Goal: Task Accomplishment & Management: Manage account settings

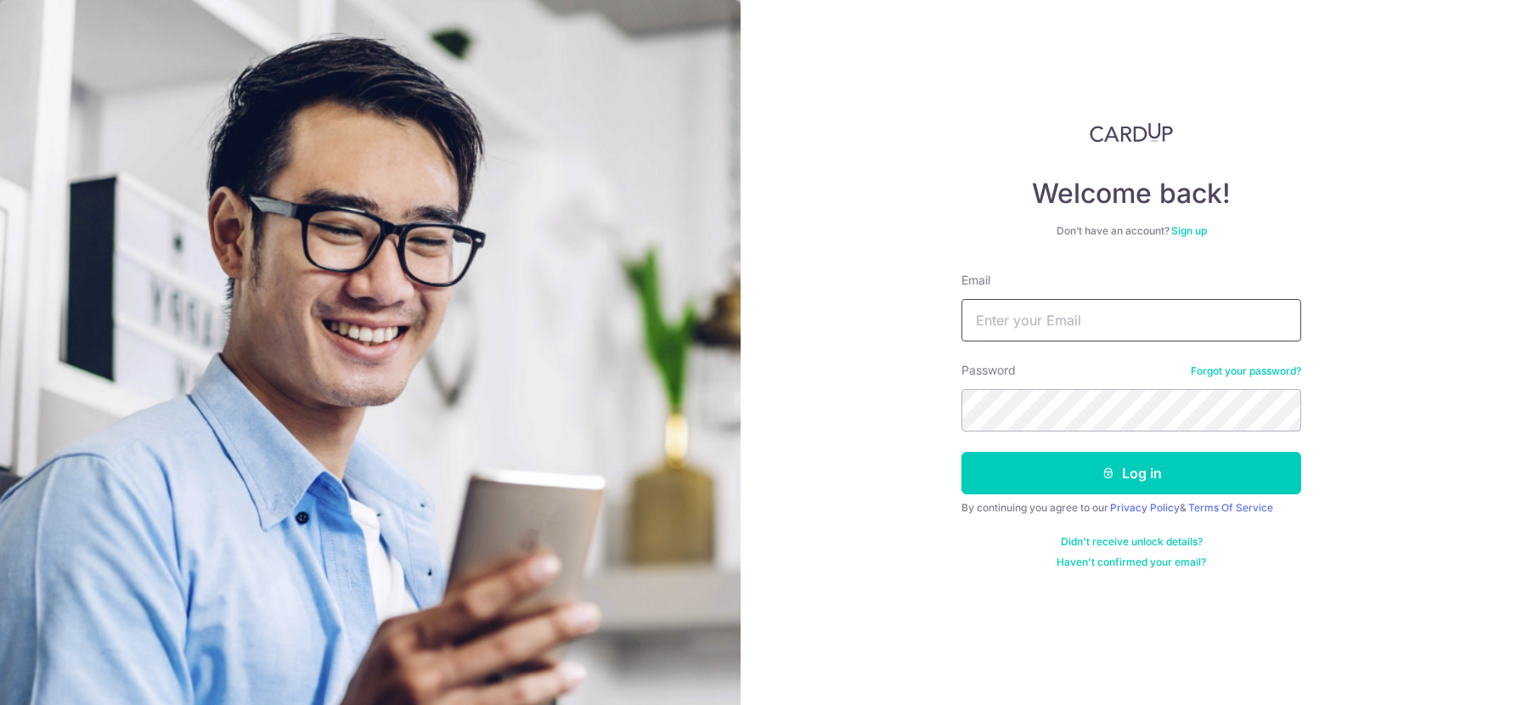
click at [1052, 313] on input "Email" at bounding box center [1132, 320] width 340 height 42
type input "[EMAIL_ADDRESS][DOMAIN_NAME]"
click at [962, 452] on button "Log in" at bounding box center [1132, 473] width 340 height 42
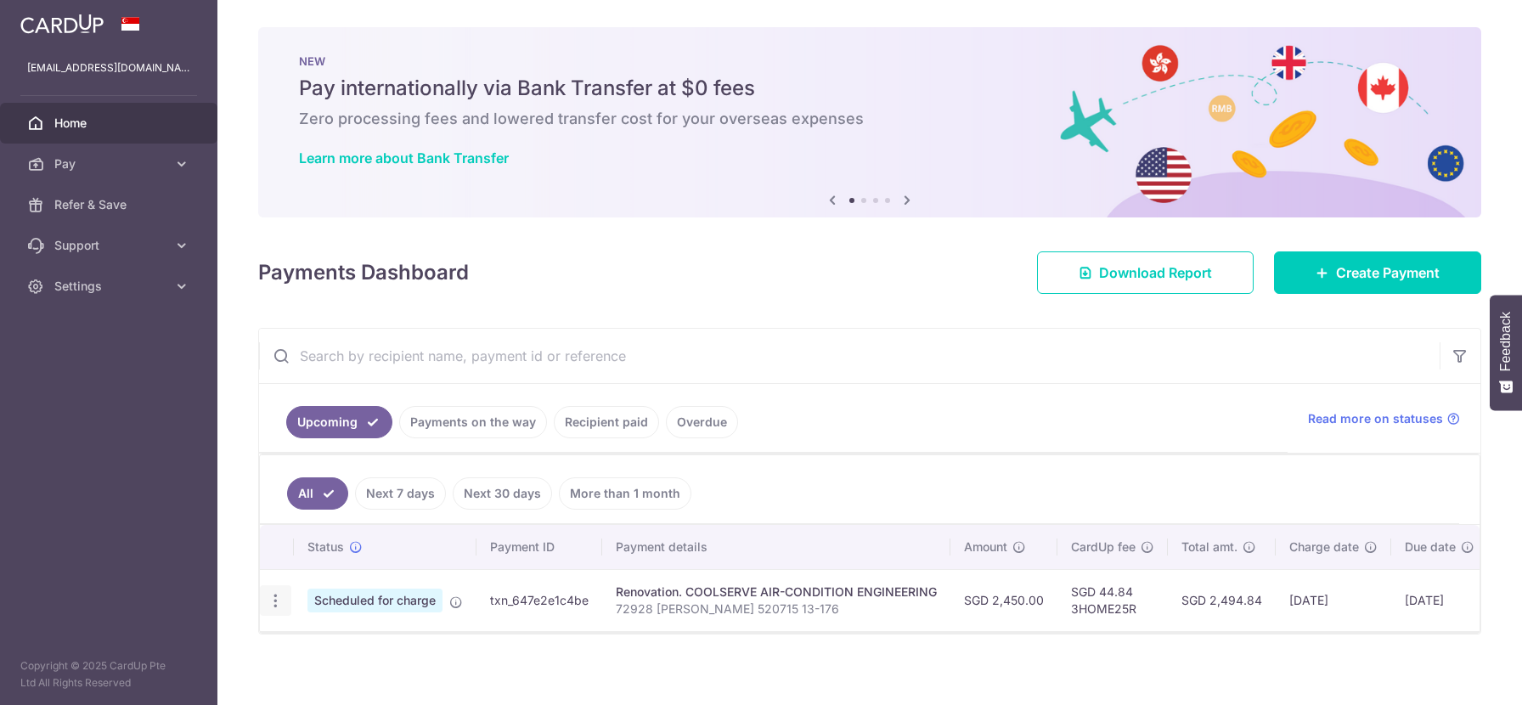
click at [271, 598] on icon "button" at bounding box center [276, 601] width 18 height 18
click at [379, 650] on span "Update payment" at bounding box center [366, 647] width 116 height 20
radio input "true"
type input "2,450.00"
type input "[DATE]"
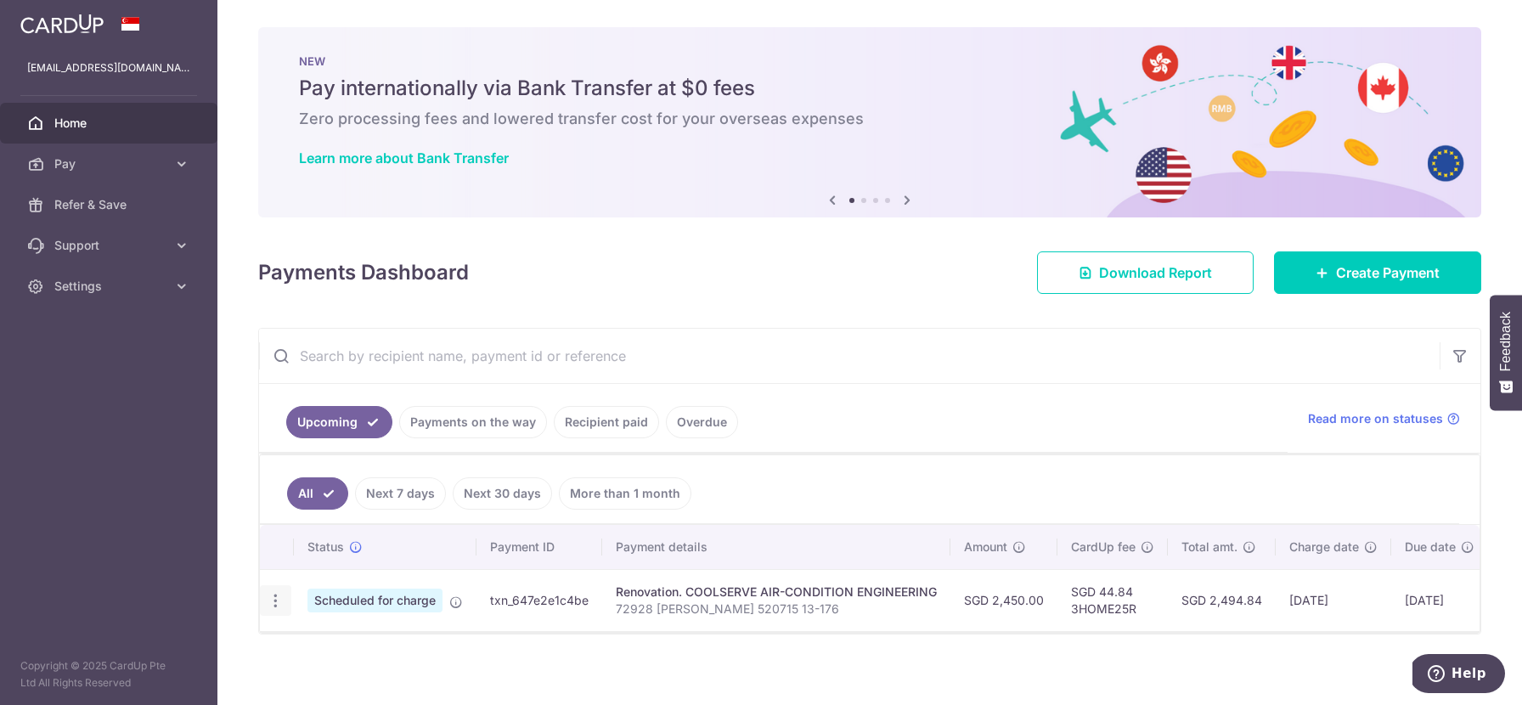
type input "72928 [PERSON_NAME] 520715 13-176"
type input "50%"
type input "3HOME25R"
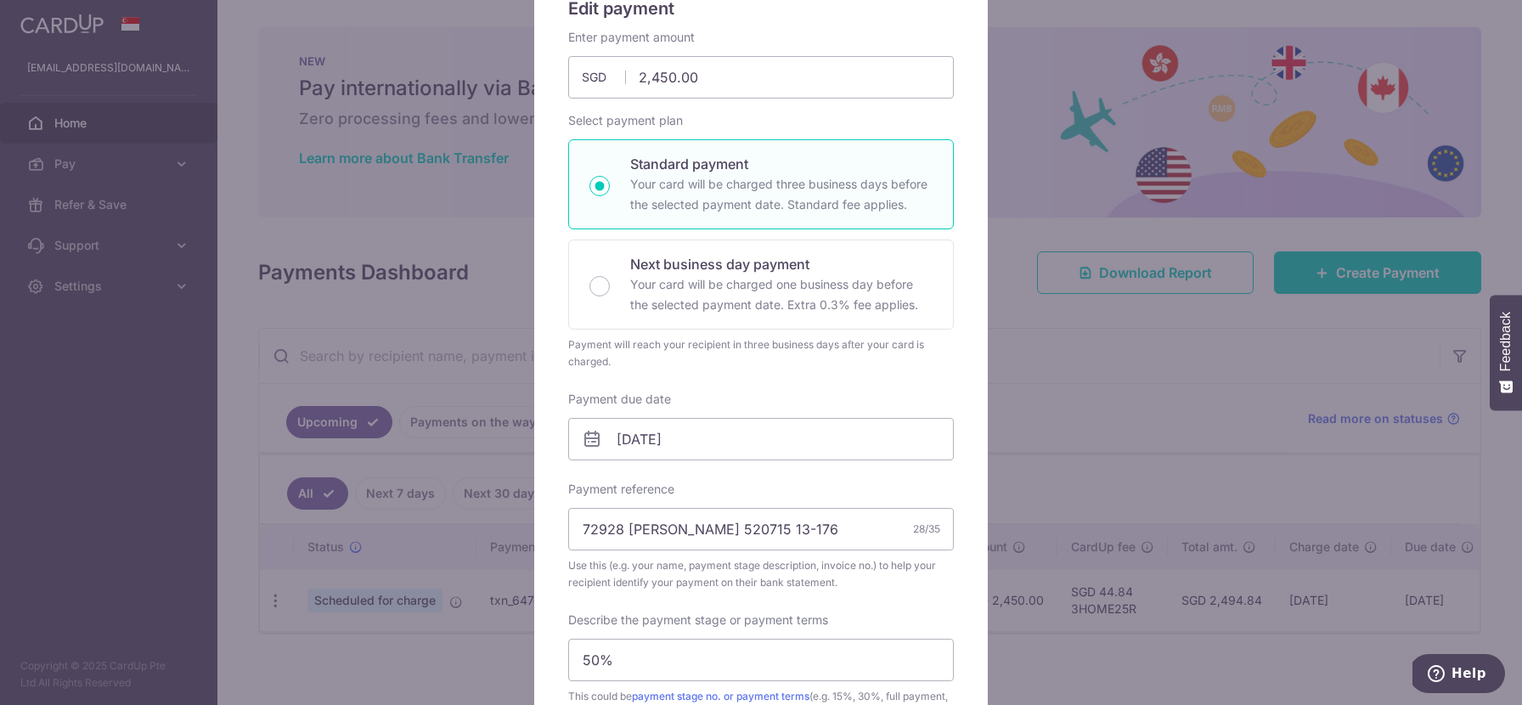
scroll to position [183, 0]
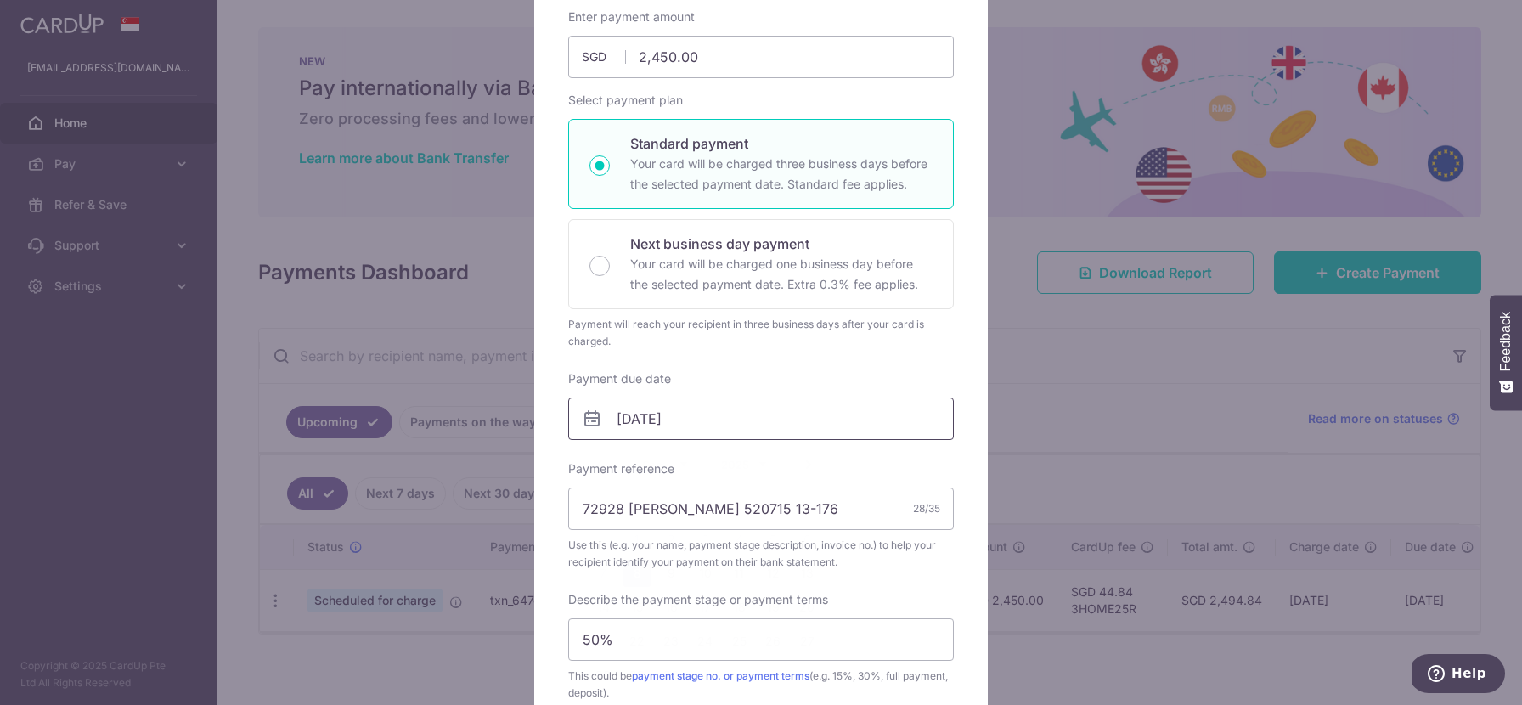
click at [675, 420] on input "[DATE]" at bounding box center [761, 419] width 386 height 42
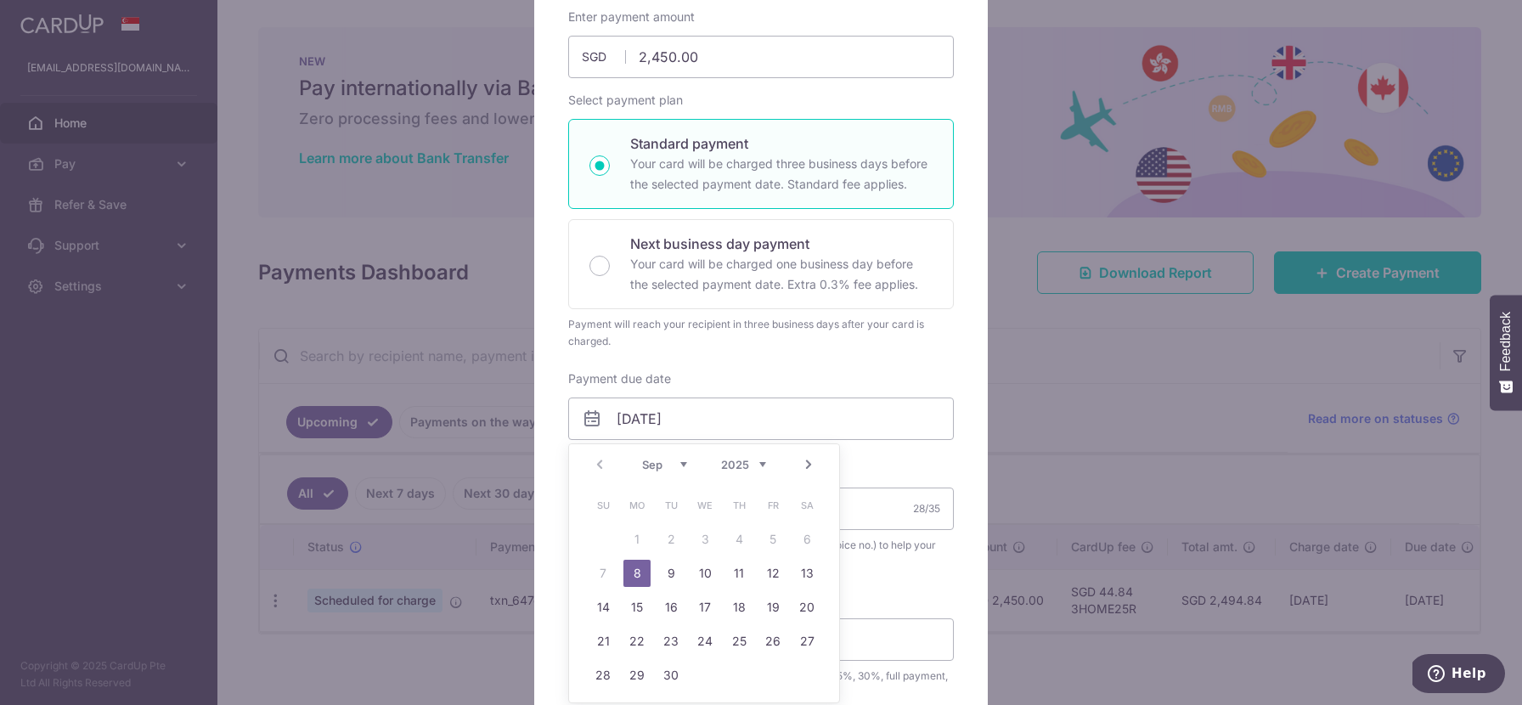
click at [634, 579] on link "8" at bounding box center [637, 573] width 27 height 27
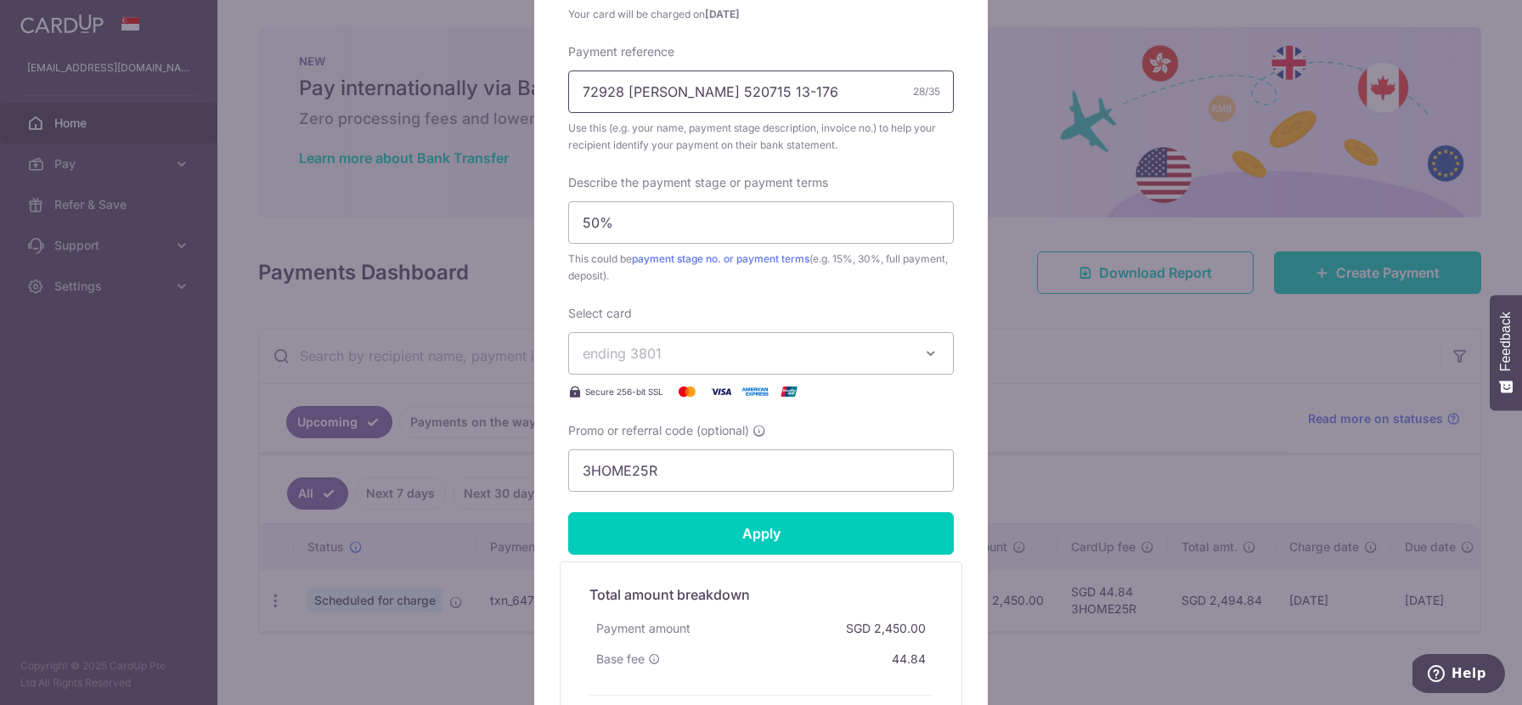
scroll to position [626, 0]
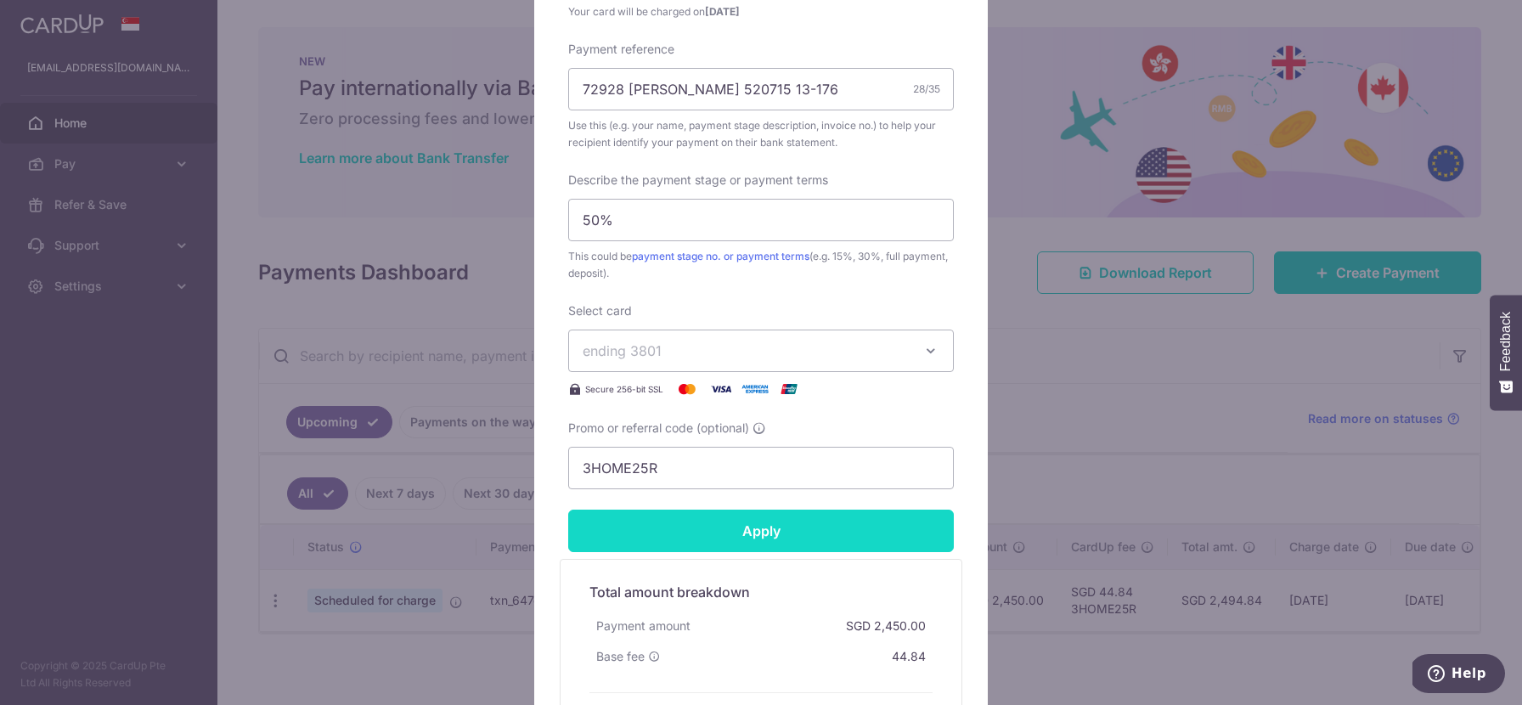
click at [685, 534] on input "Apply" at bounding box center [761, 531] width 386 height 42
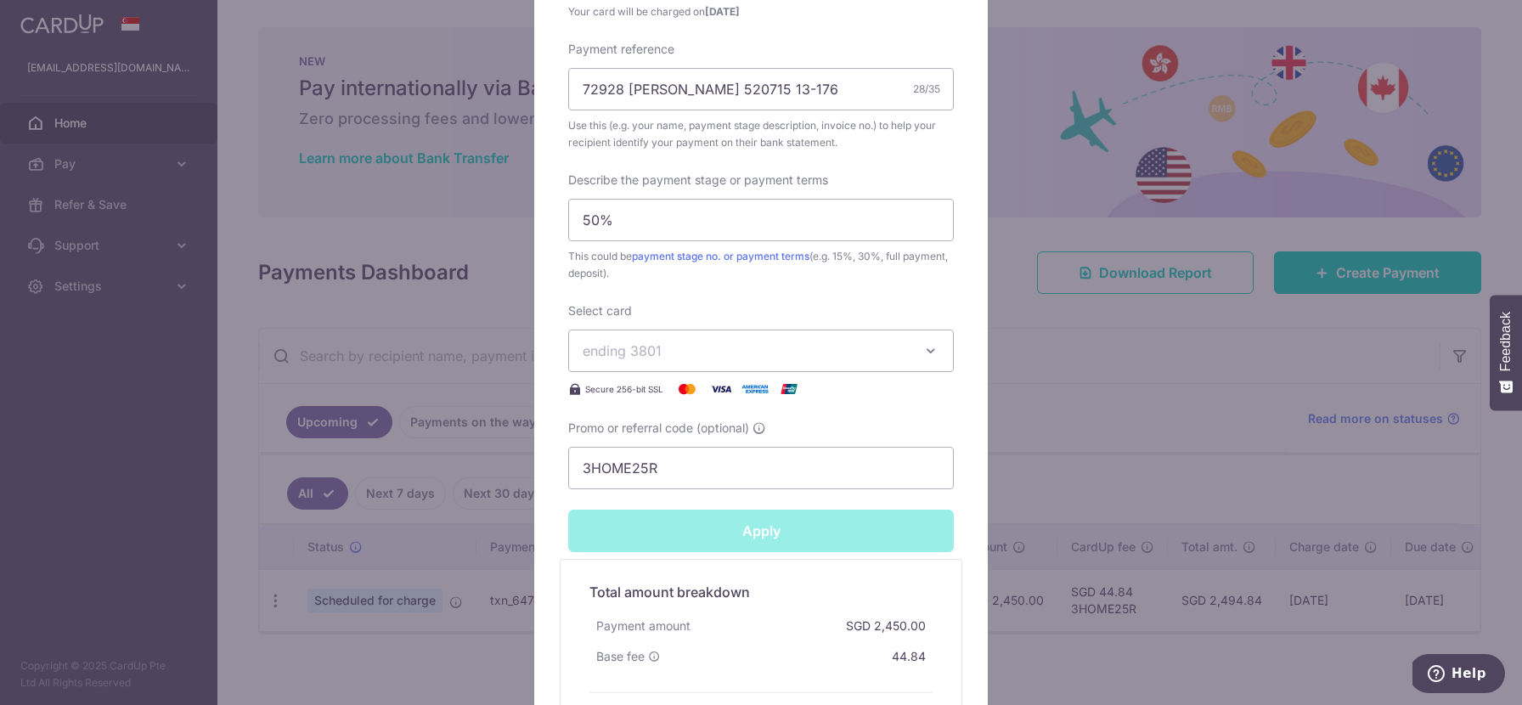
type input "Successfully Applied"
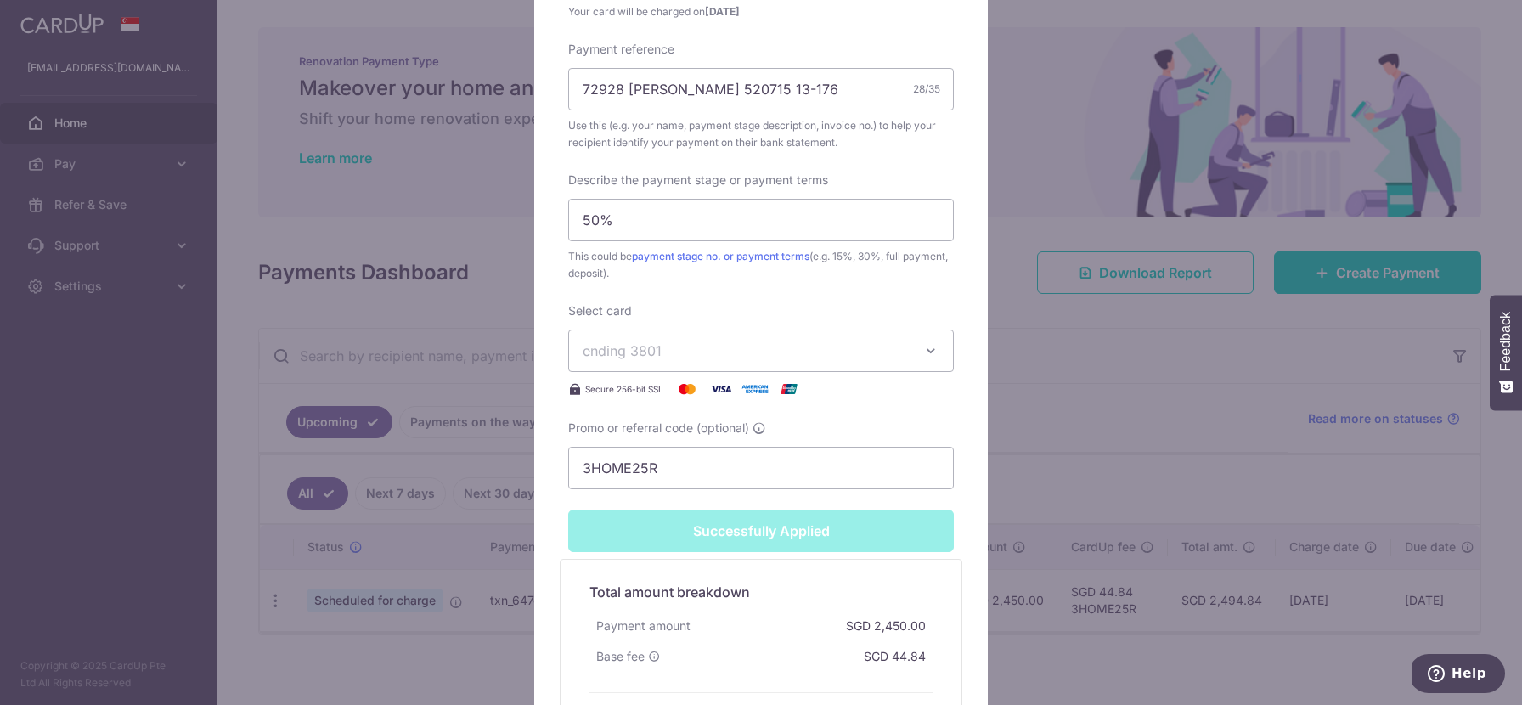
click at [1004, 395] on div "Edit payment By clicking apply, you will make changes to all payments to COOLSE…" at bounding box center [761, 352] width 1522 height 705
